Goal: Task Accomplishment & Management: Manage account settings

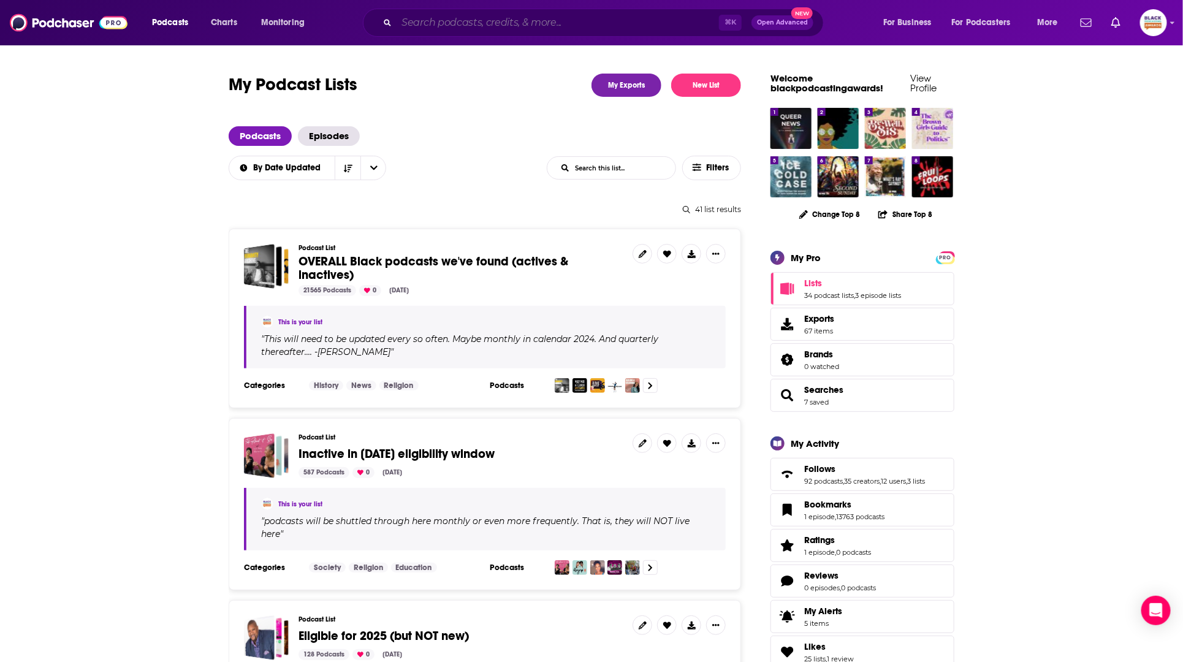
click at [531, 31] on input "Search podcasts, credits, & more..." at bounding box center [558, 23] width 322 height 20
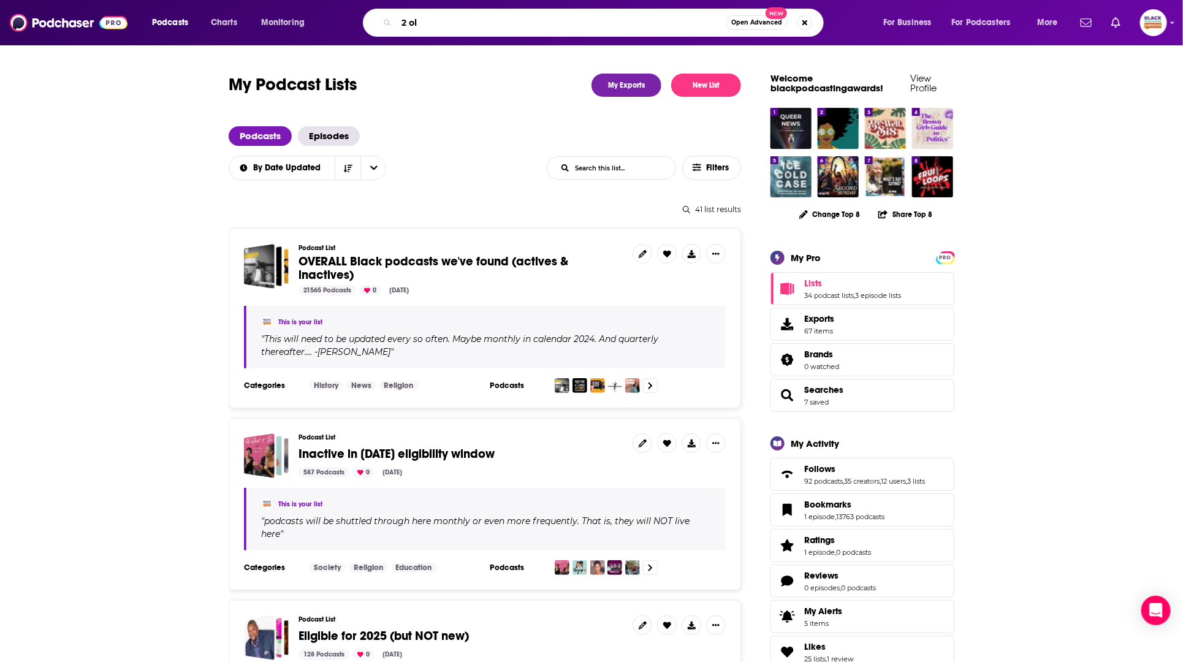
type input "2 old"
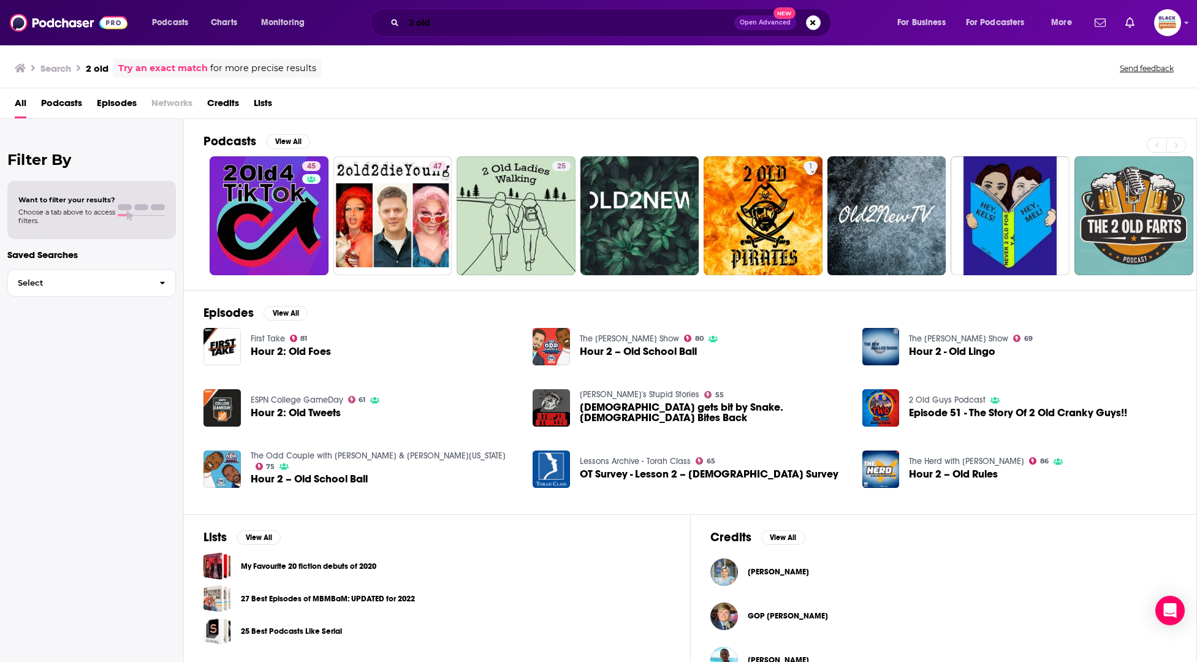
click at [573, 28] on input "2 old" at bounding box center [569, 23] width 330 height 20
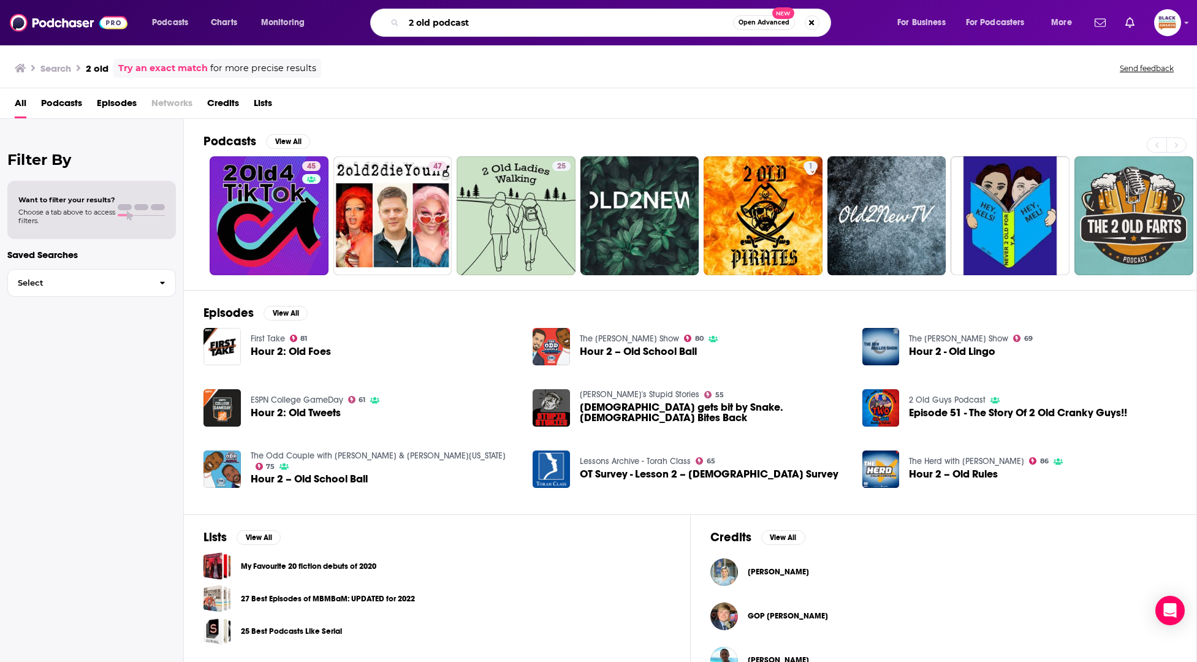
type input "2 old podcast"
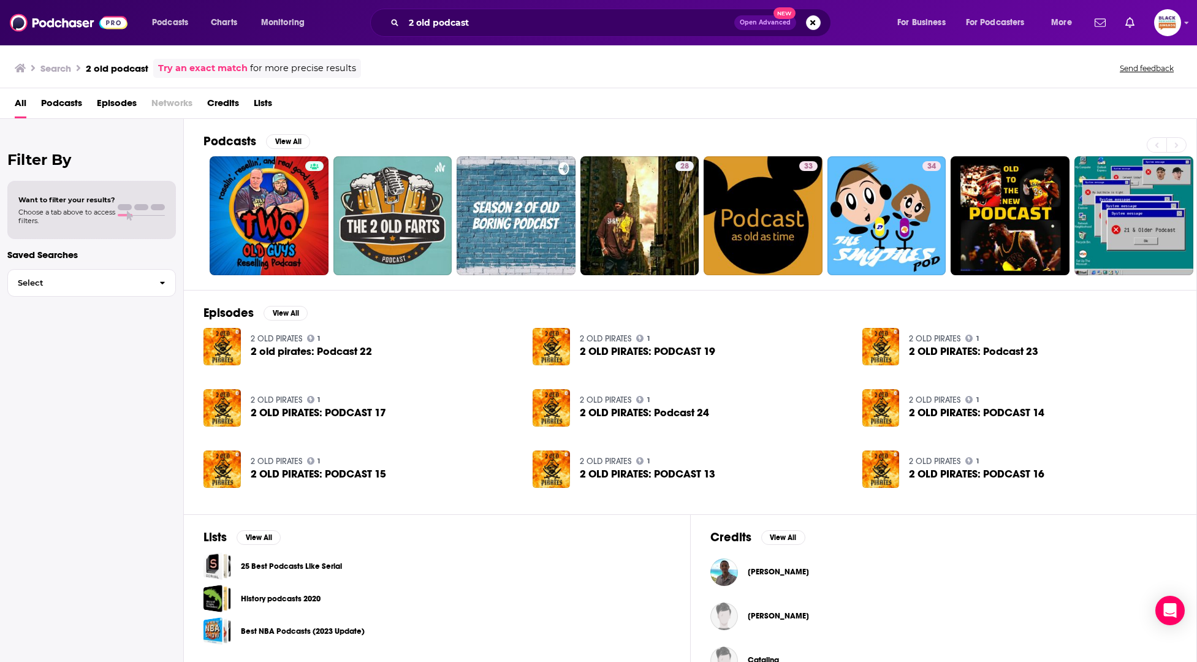
click at [225, 69] on link "Try an exact match" at bounding box center [203, 68] width 90 height 14
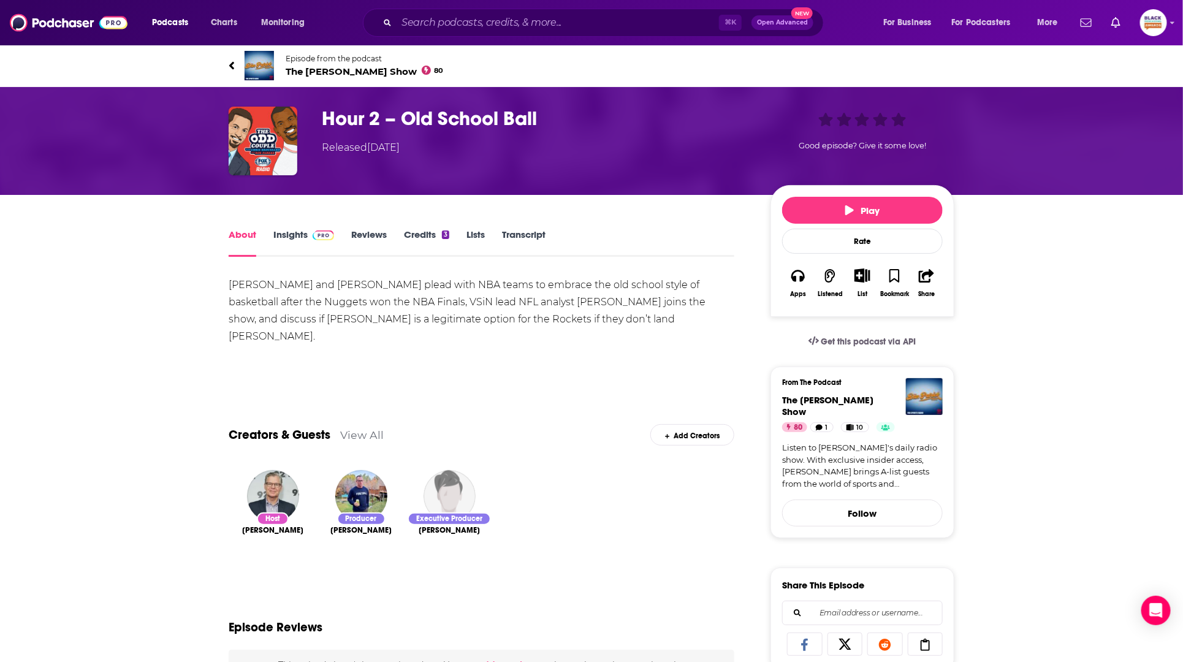
click at [261, 64] on img at bounding box center [259, 65] width 29 height 29
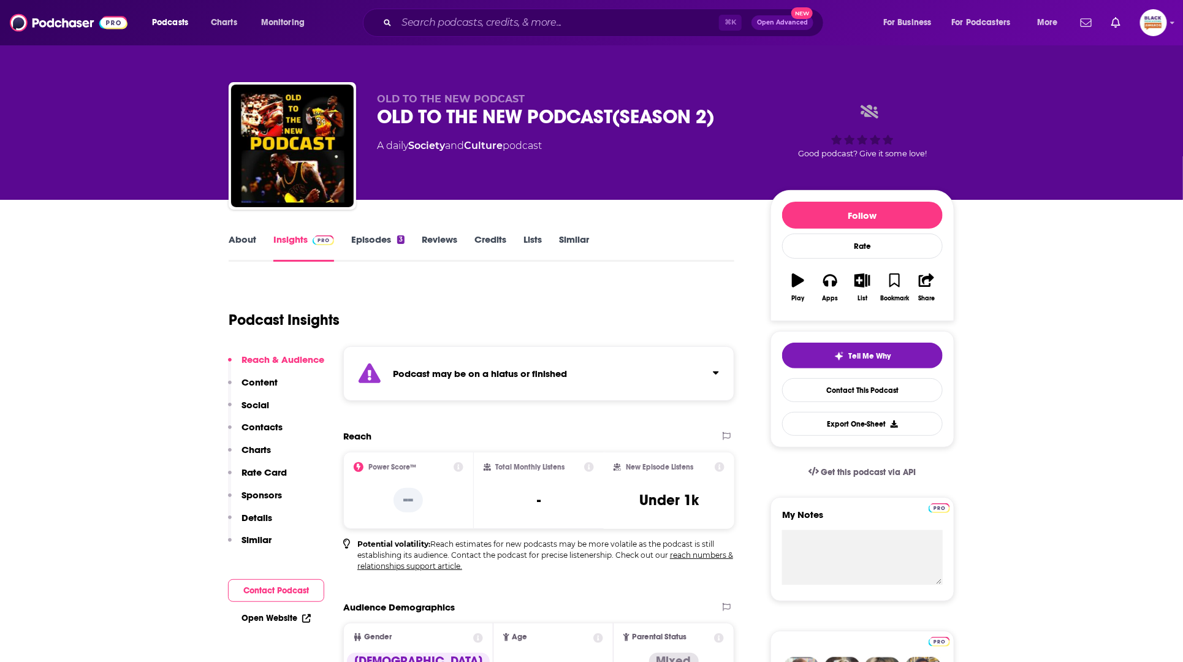
click at [582, 370] on div "Podcast may be on a hiatus or finished" at bounding box center [538, 373] width 391 height 55
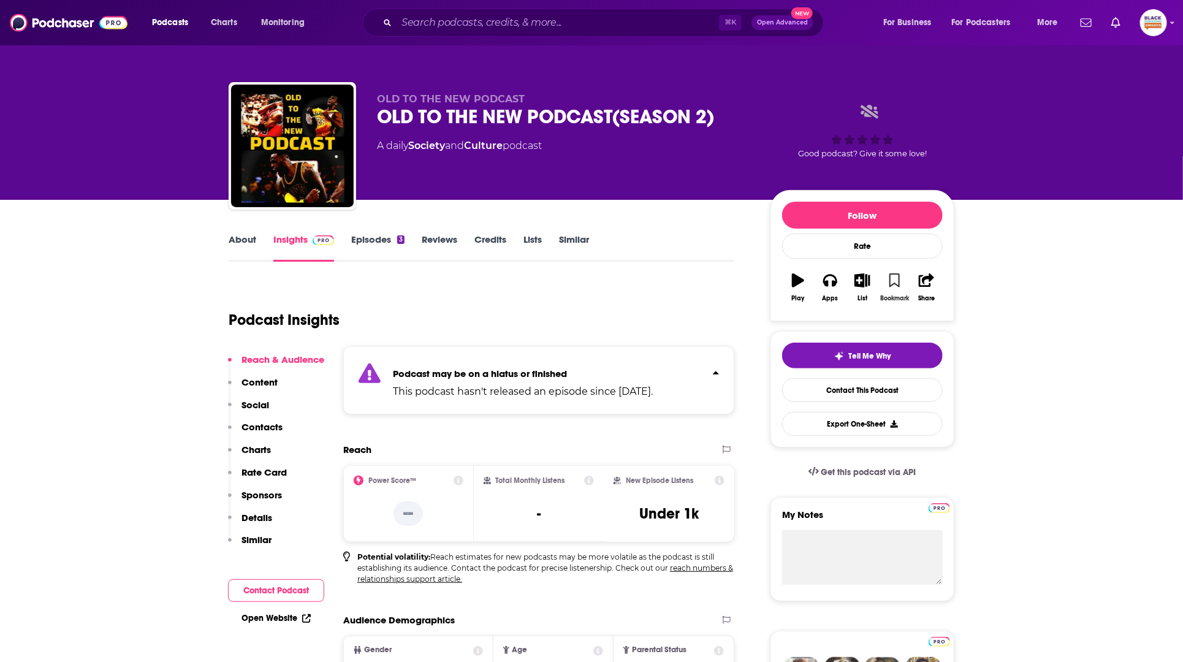
click at [893, 285] on icon "button" at bounding box center [895, 279] width 10 height 13
click at [874, 283] on button "List" at bounding box center [863, 287] width 32 height 44
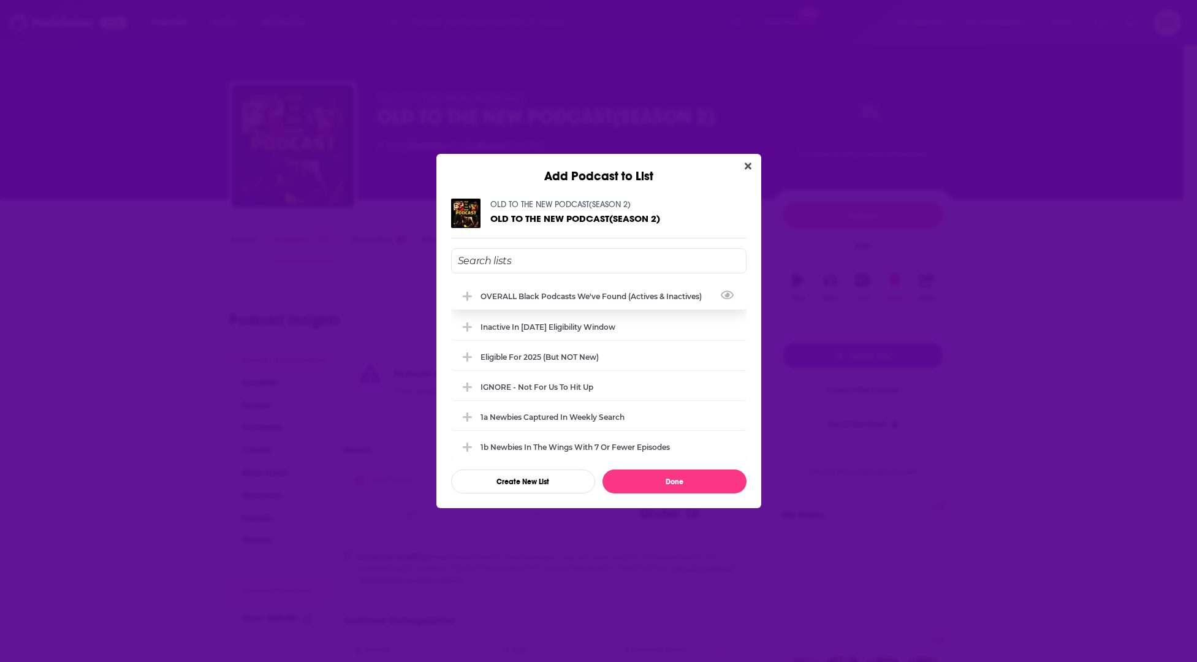
click at [635, 300] on div "OVERALL Black podcasts we've found (actives & inactives)" at bounding box center [599, 296] width 296 height 27
click at [609, 329] on div "Inactive in [DATE] eligibility window" at bounding box center [552, 326] width 142 height 9
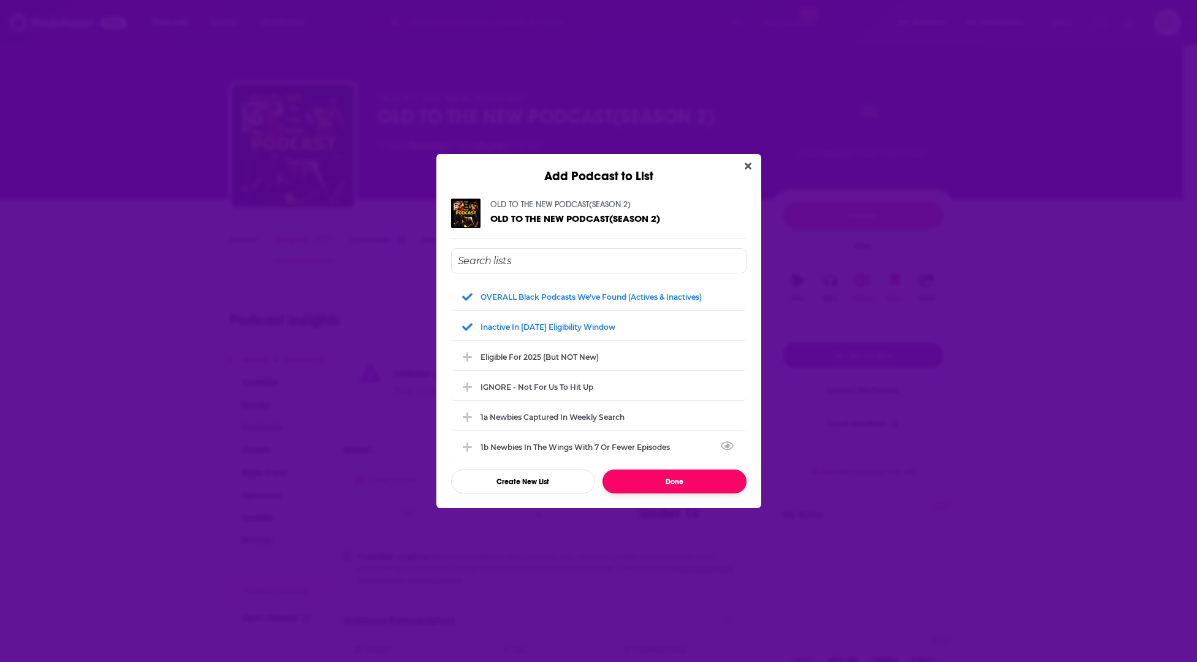
click at [710, 486] on button "Done" at bounding box center [675, 482] width 144 height 24
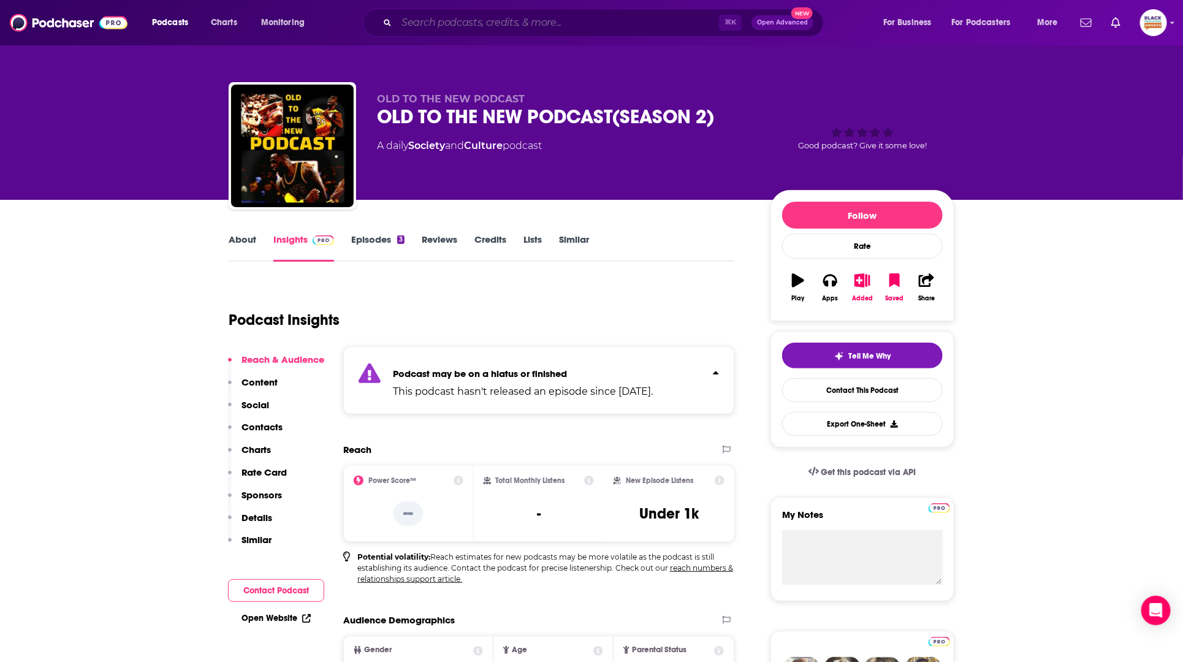
click at [587, 21] on input "Search podcasts, credits, & more..." at bounding box center [558, 23] width 322 height 20
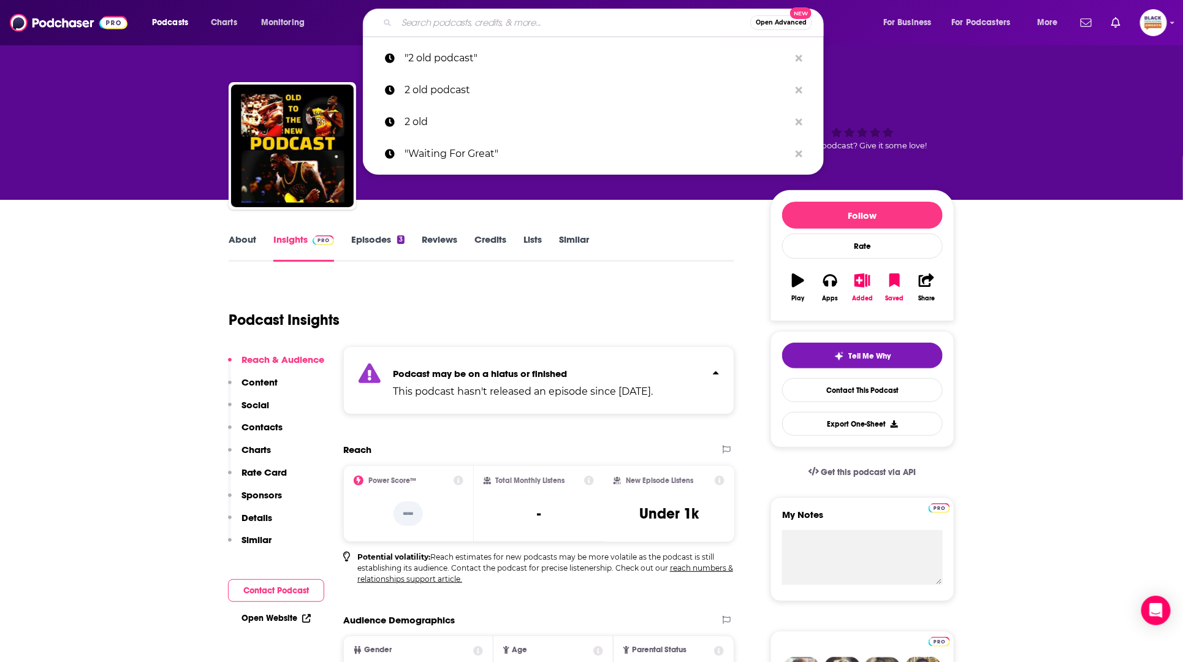
paste input "Banke Awopetu"
type input "Banke Awopetu"
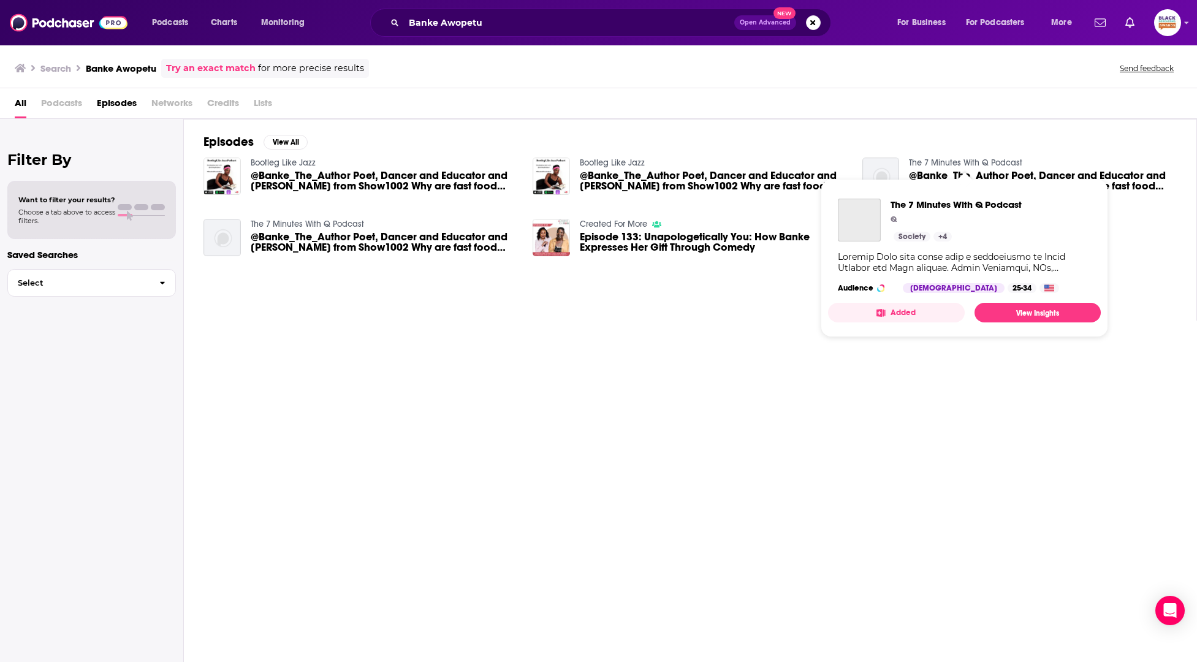
click at [921, 164] on link "The 7 Minutes With Q Podcast" at bounding box center [965, 163] width 113 height 10
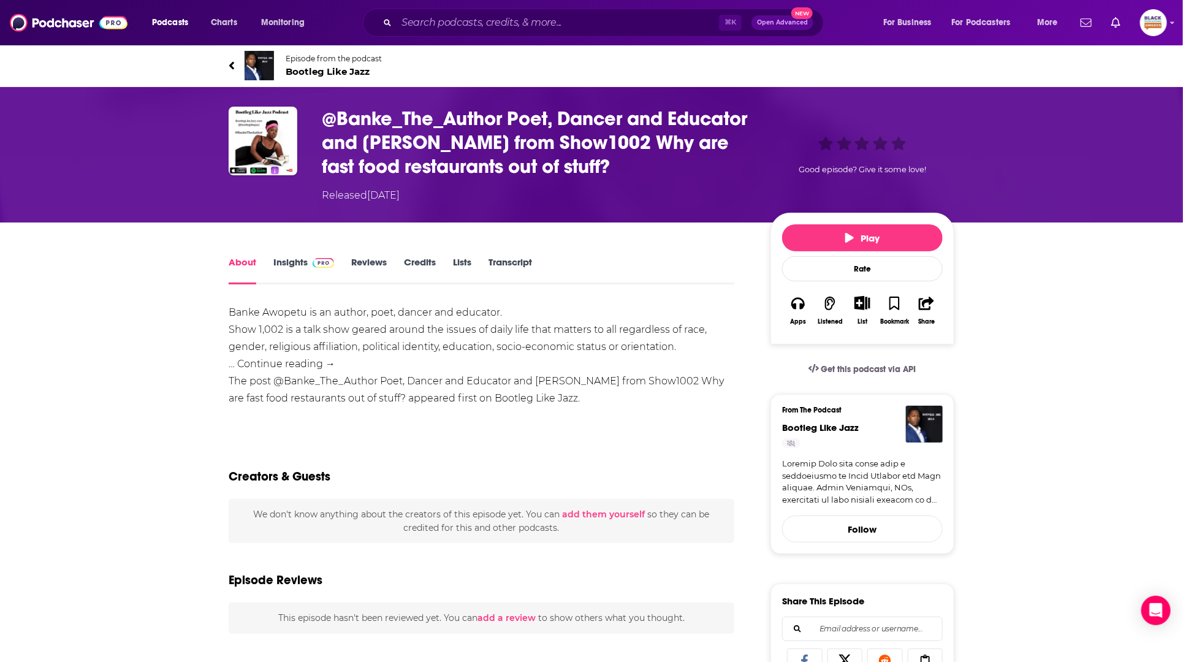
click at [267, 66] on img at bounding box center [259, 65] width 29 height 29
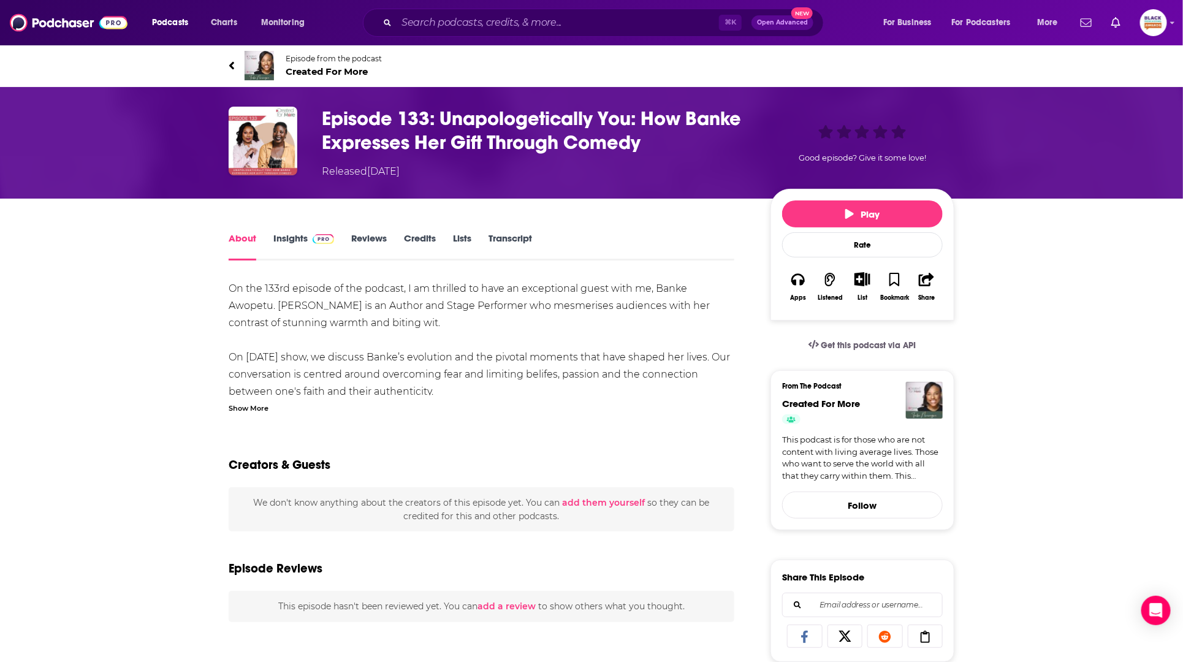
click at [251, 65] on img at bounding box center [259, 65] width 29 height 29
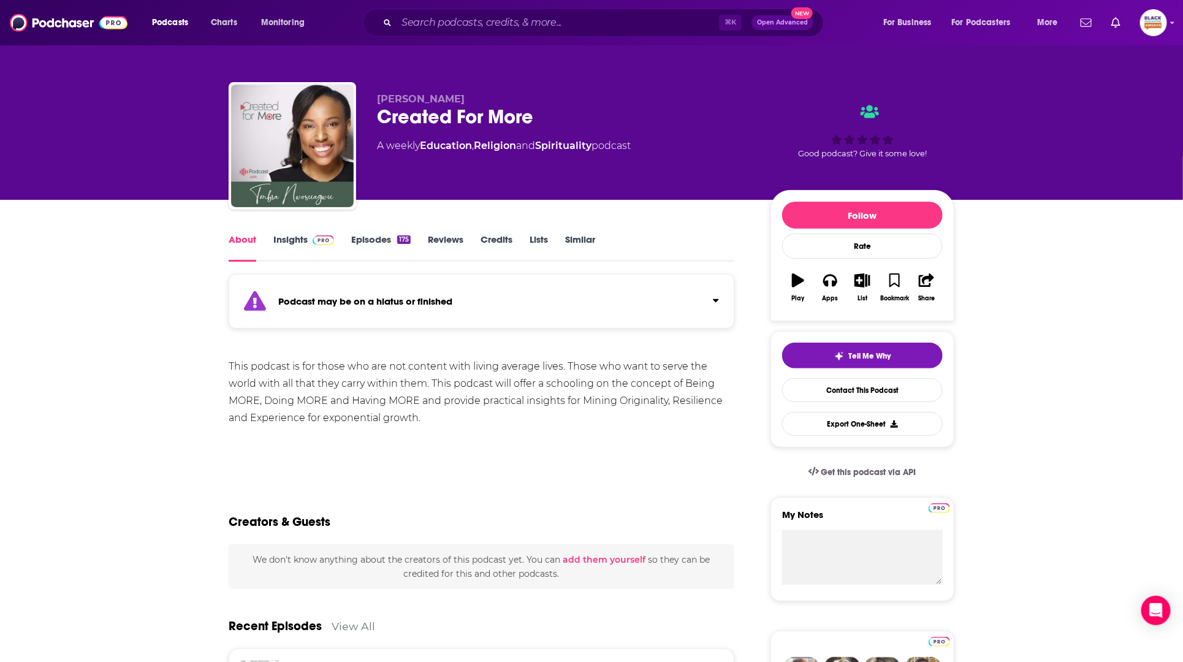
click at [571, 297] on div "Podcast may be on a hiatus or finished" at bounding box center [482, 301] width 506 height 55
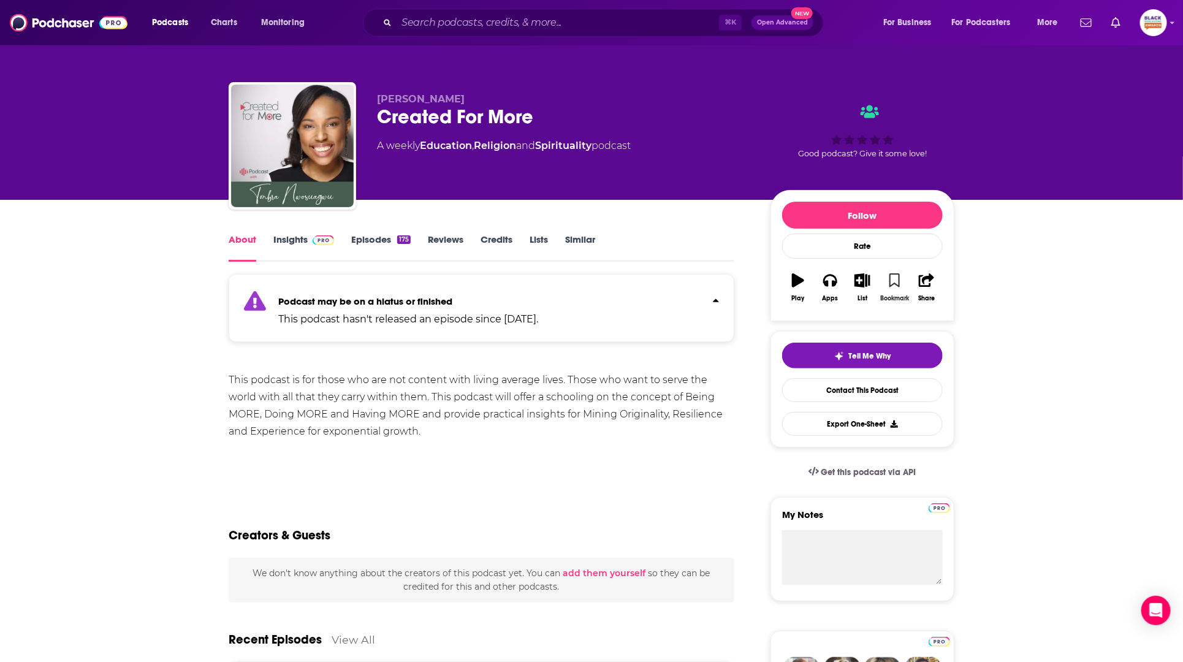
click at [892, 278] on icon "button" at bounding box center [895, 279] width 10 height 13
click at [871, 280] on button "List" at bounding box center [863, 287] width 32 height 44
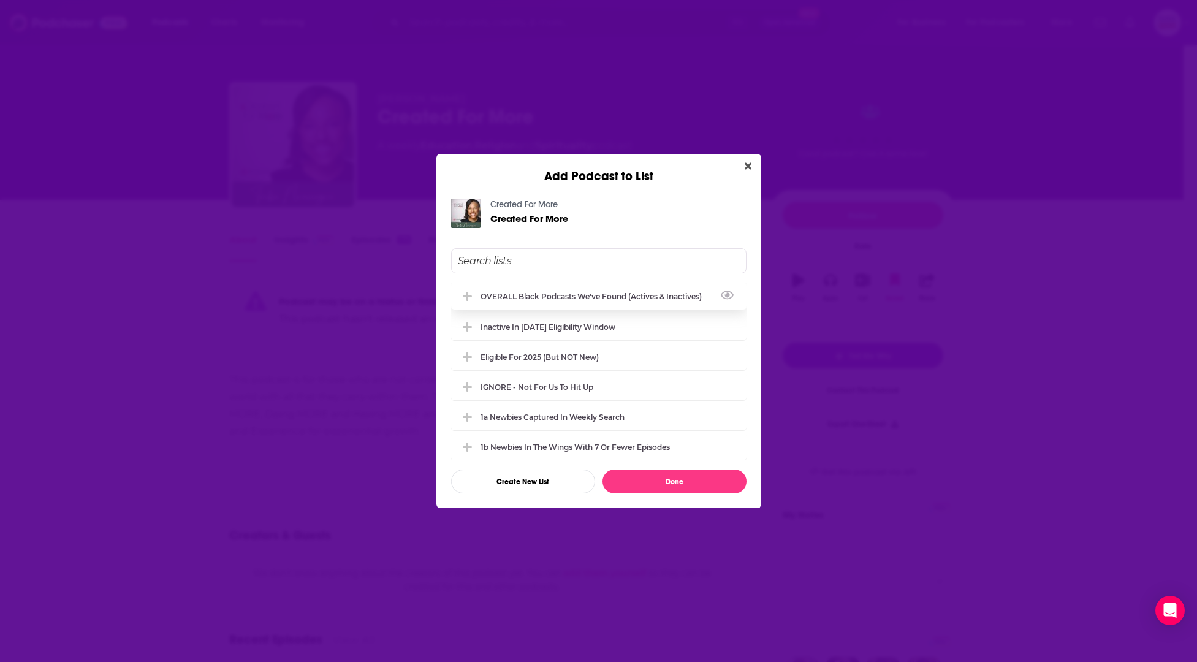
click at [533, 296] on div "OVERALL Black podcasts we've found (actives & inactives)" at bounding box center [595, 296] width 229 height 9
click at [525, 330] on div "Inactive in [DATE] eligibility window" at bounding box center [599, 326] width 296 height 27
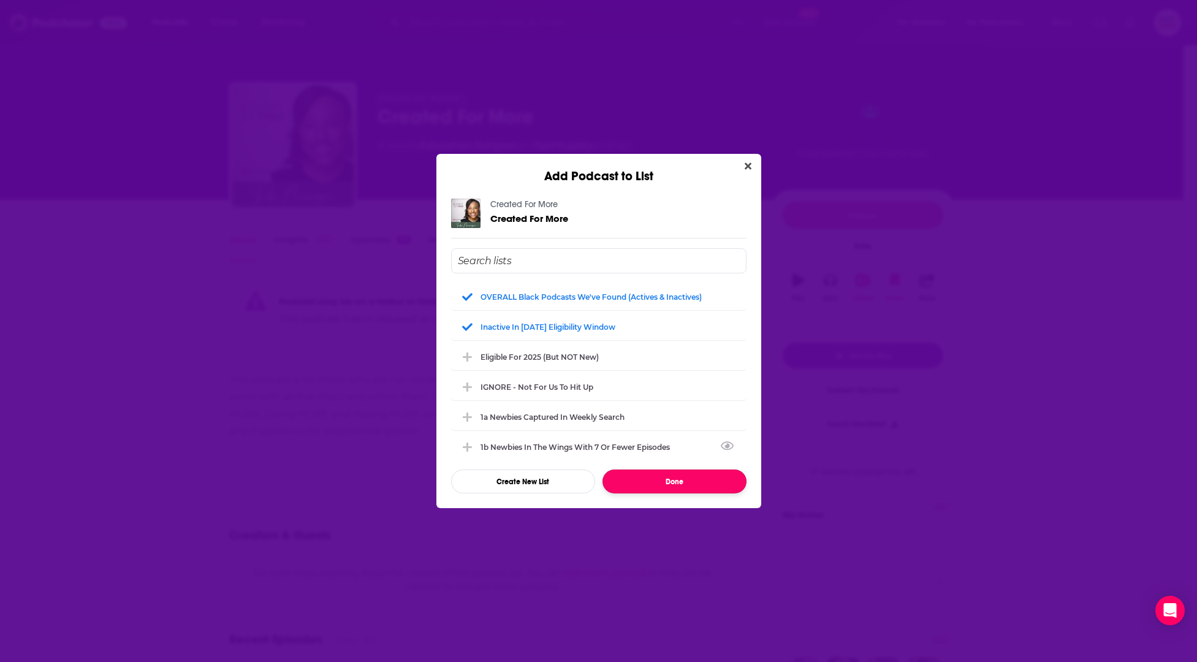
click at [666, 473] on button "Done" at bounding box center [675, 482] width 144 height 24
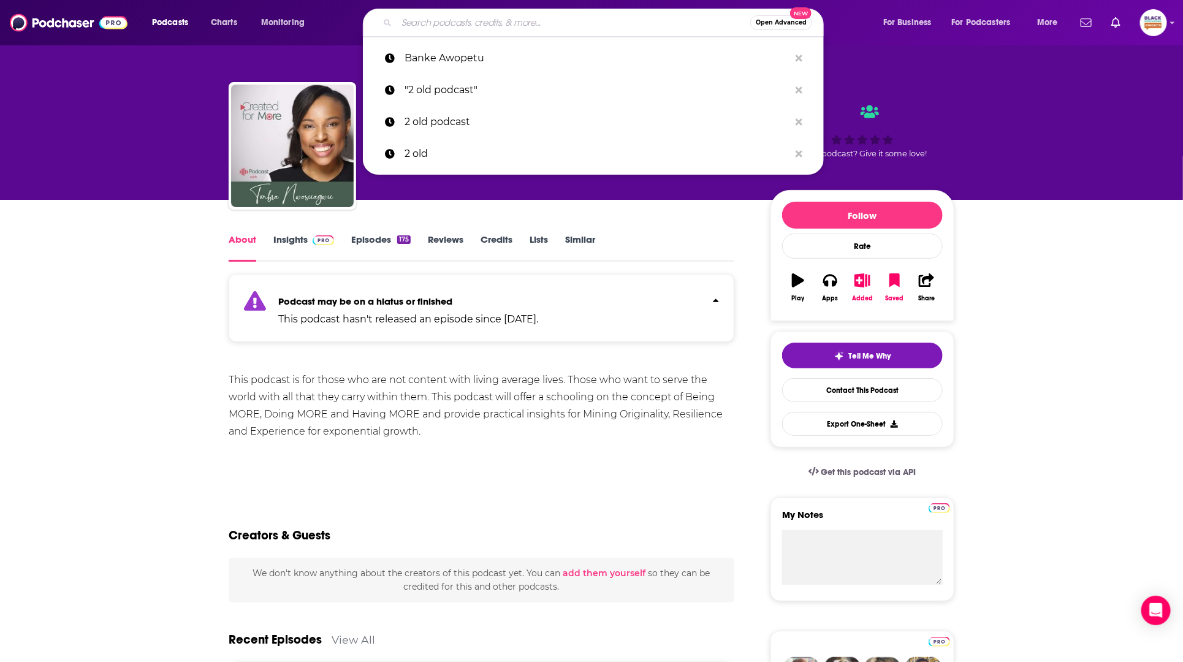
click at [492, 20] on input "Search podcasts, credits, & more..." at bounding box center [574, 23] width 354 height 20
paste input "Banke Awopetu"
type input "Banke Awopetu"
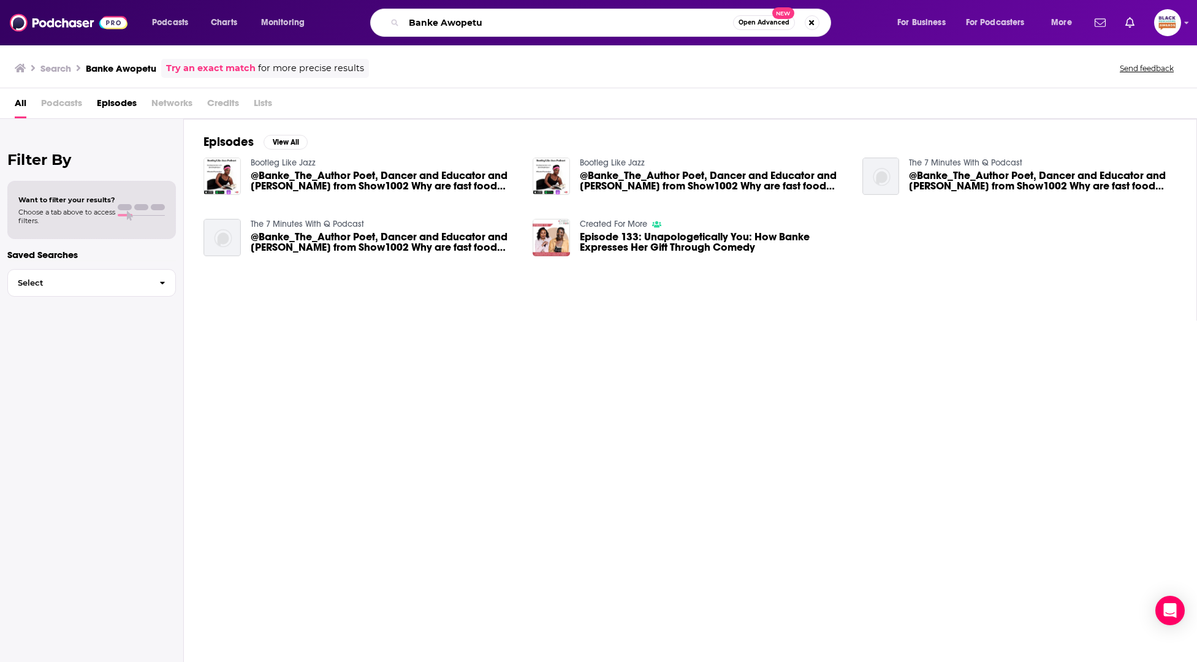
click at [631, 18] on input "Banke Awopetu" at bounding box center [568, 23] width 329 height 20
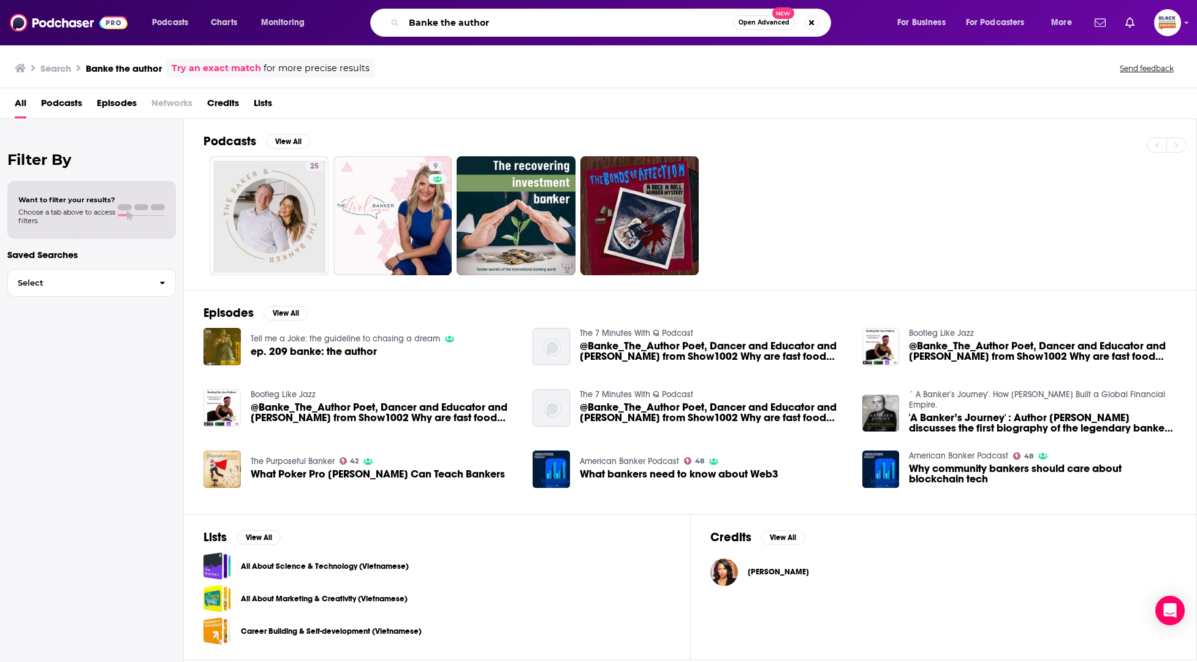
drag, startPoint x: 536, startPoint y: 21, endPoint x: 382, endPoint y: 23, distance: 153.9
click at [385, 23] on div "Banke the author Open Advanced New" at bounding box center [600, 23] width 461 height 28
paste input "Too Old Podcast"
type input "Too Old Podcast"
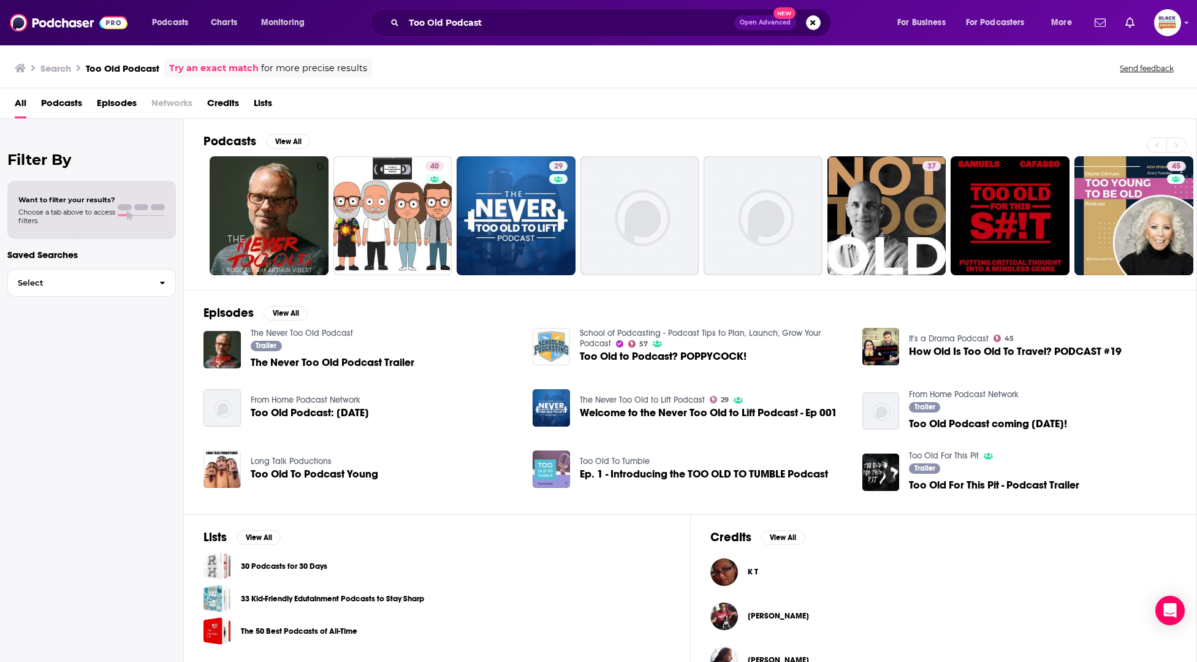
click at [246, 75] on link "Try an exact match" at bounding box center [214, 68] width 90 height 14
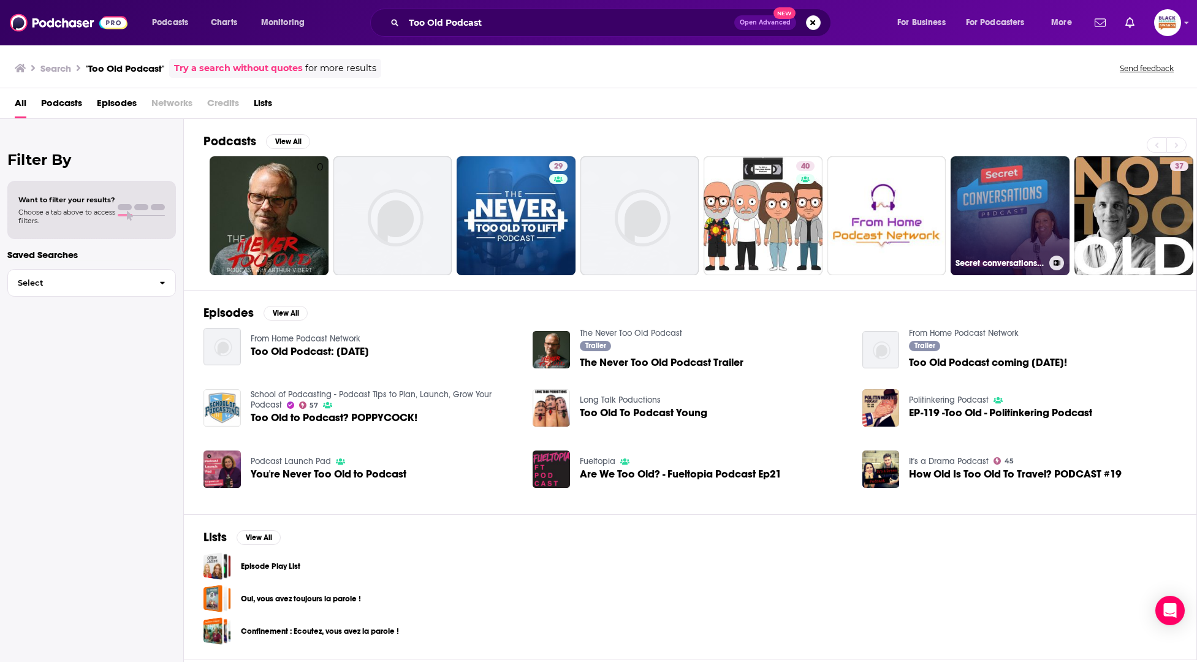
click at [1013, 189] on link "Secret conversations Podcast" at bounding box center [1010, 215] width 119 height 119
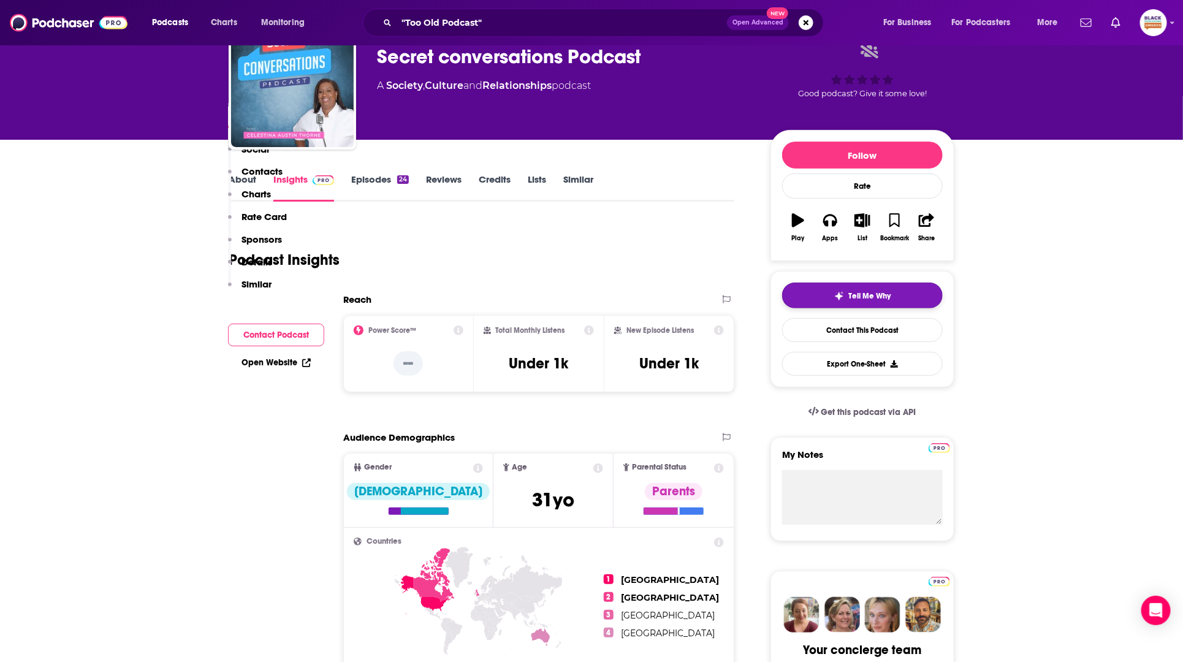
scroll to position [40, 0]
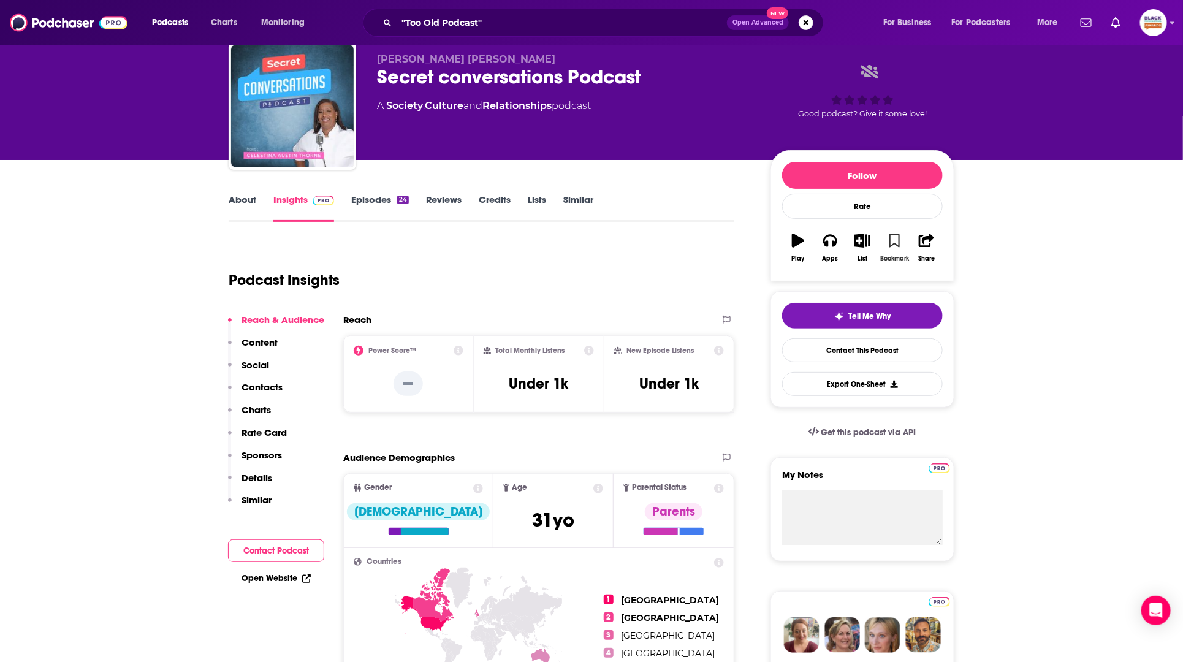
click at [891, 237] on icon "button" at bounding box center [895, 240] width 10 height 13
click at [869, 242] on icon "button" at bounding box center [862, 240] width 15 height 13
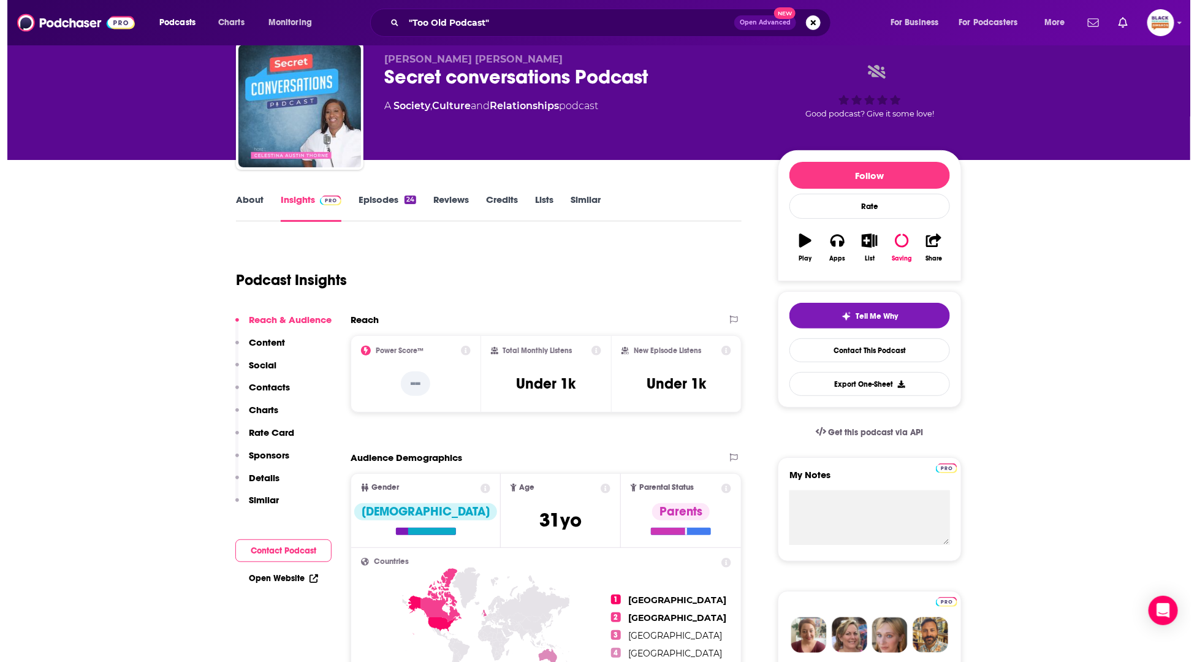
scroll to position [0, 0]
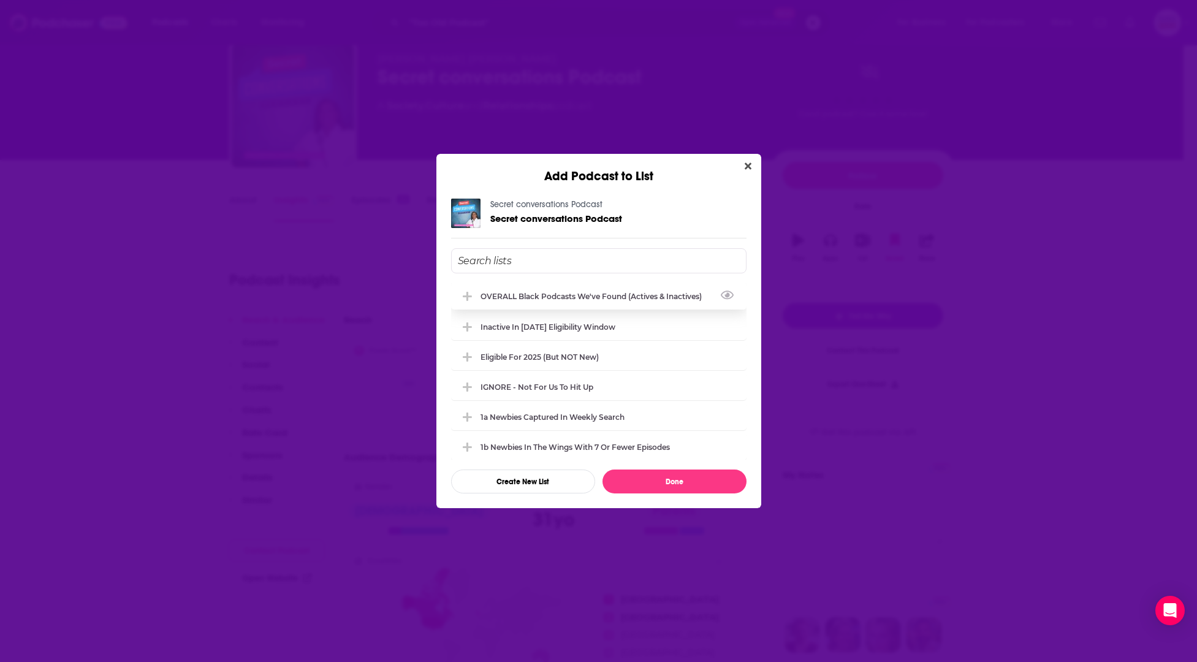
click at [601, 296] on div "OVERALL Black podcasts we've found (actives & inactives)" at bounding box center [595, 296] width 229 height 9
click at [576, 351] on div "Eligible for 2025 (but NOT new)" at bounding box center [599, 356] width 296 height 27
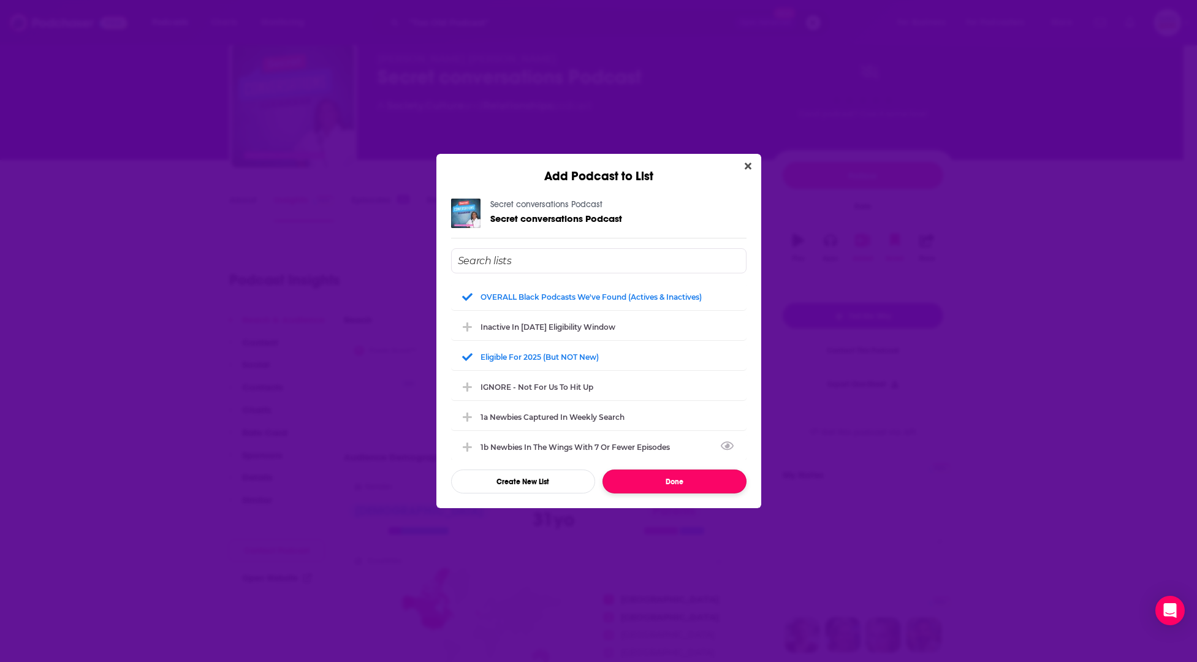
click at [660, 482] on button "Done" at bounding box center [675, 482] width 144 height 24
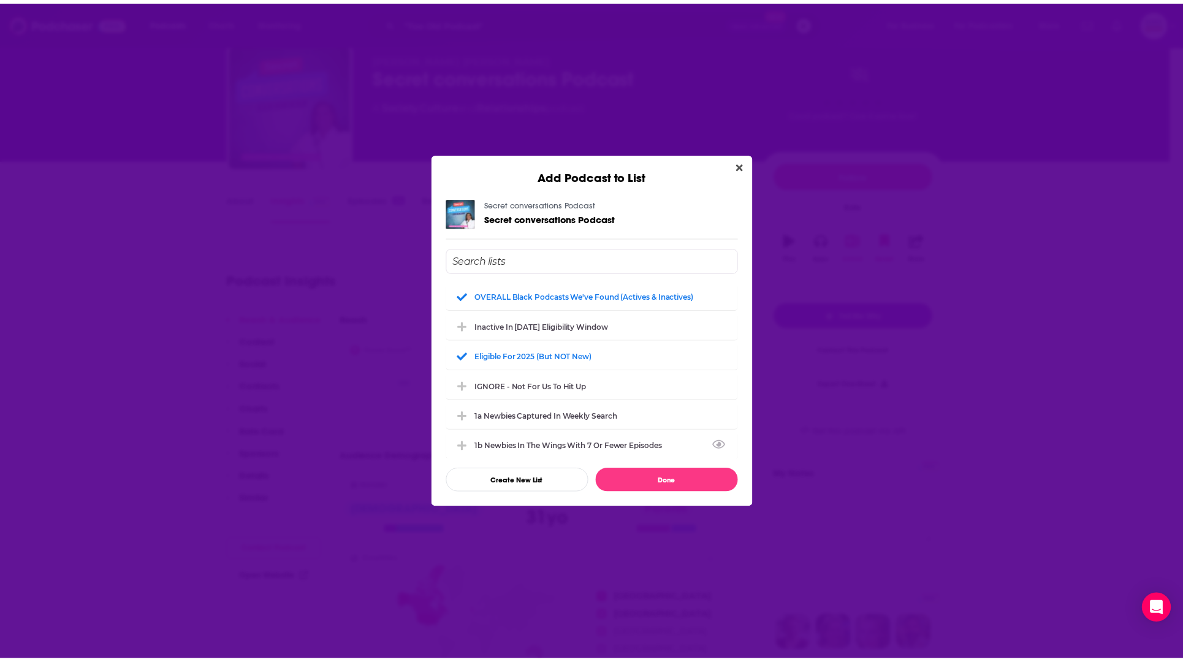
scroll to position [40, 0]
